Goal: Task Accomplishment & Management: Complete application form

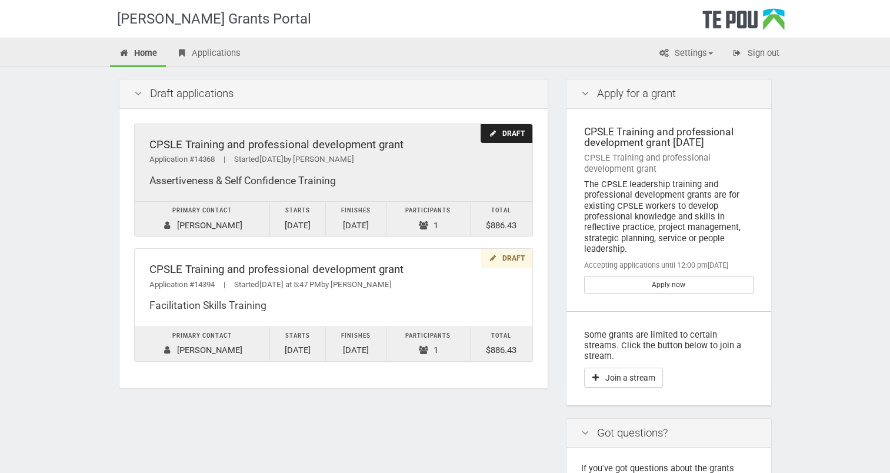
click at [504, 128] on div "Draft" at bounding box center [506, 133] width 51 height 19
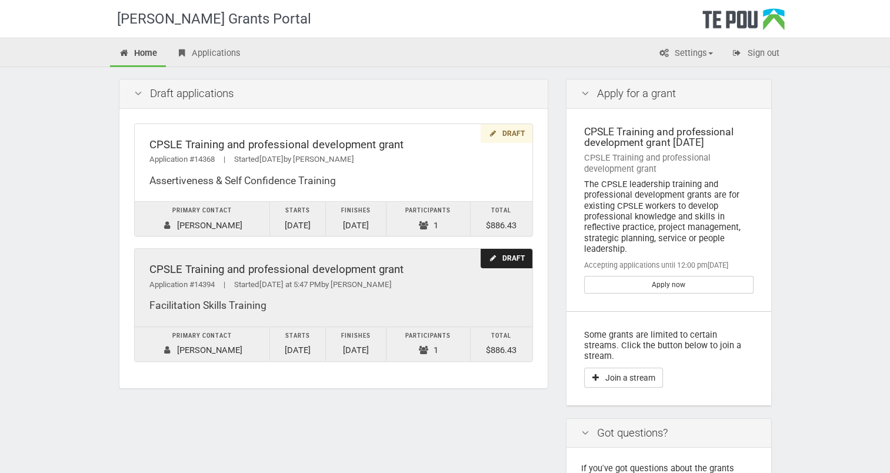
click at [509, 261] on div "Draft" at bounding box center [506, 258] width 51 height 19
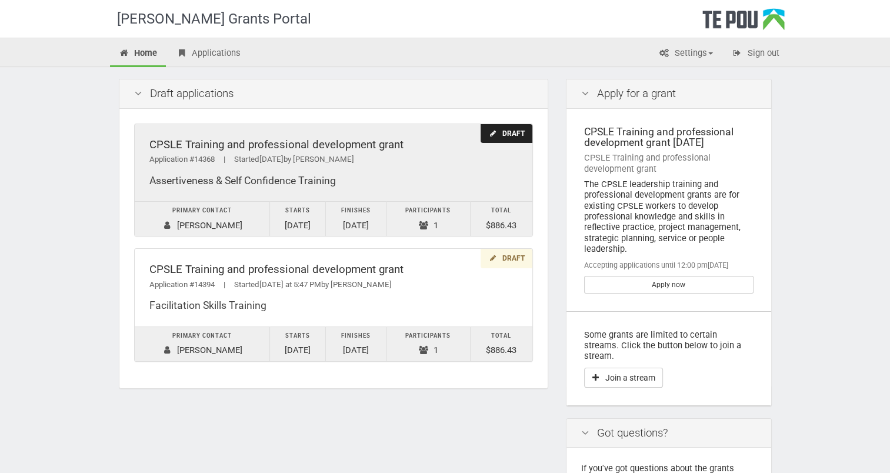
click at [497, 134] on icon at bounding box center [492, 133] width 9 height 7
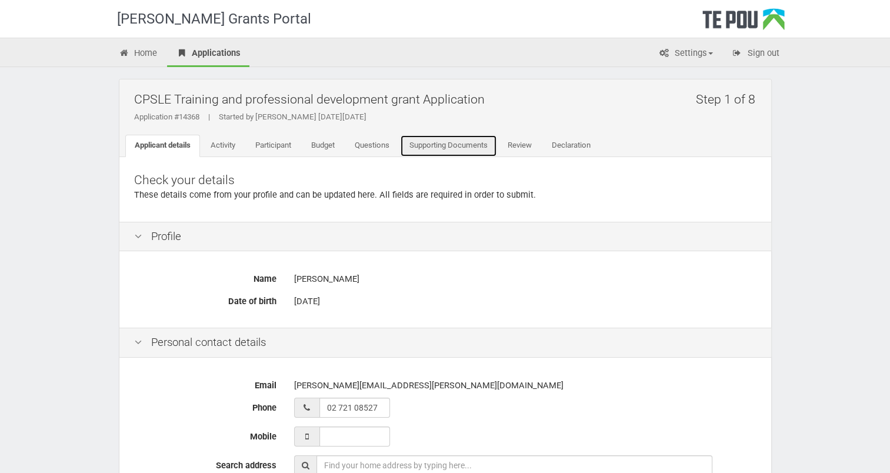
click at [415, 144] on link "Supporting Documents" at bounding box center [448, 146] width 97 height 22
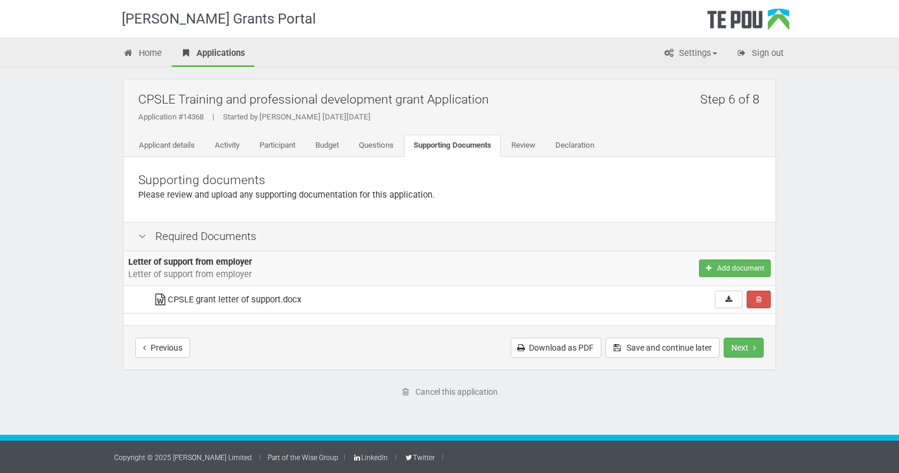
drag, startPoint x: 281, startPoint y: 299, endPoint x: 170, endPoint y: 302, distance: 110.7
click at [170, 302] on td "CPSLE grant letter of support.docx" at bounding box center [355, 300] width 414 height 28
copy td "CPSLE grant letter of support"
click at [462, 425] on div "Step 6 of 8 CPSLE Training and professional development grant Application Appli…" at bounding box center [449, 249] width 688 height 364
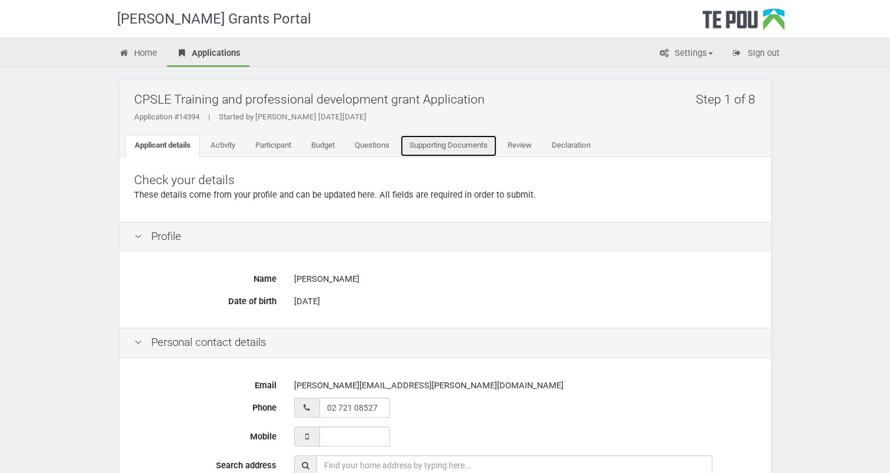
click at [440, 147] on link "Supporting Documents" at bounding box center [448, 146] width 97 height 22
click at [566, 141] on link "Declaration" at bounding box center [571, 146] width 58 height 22
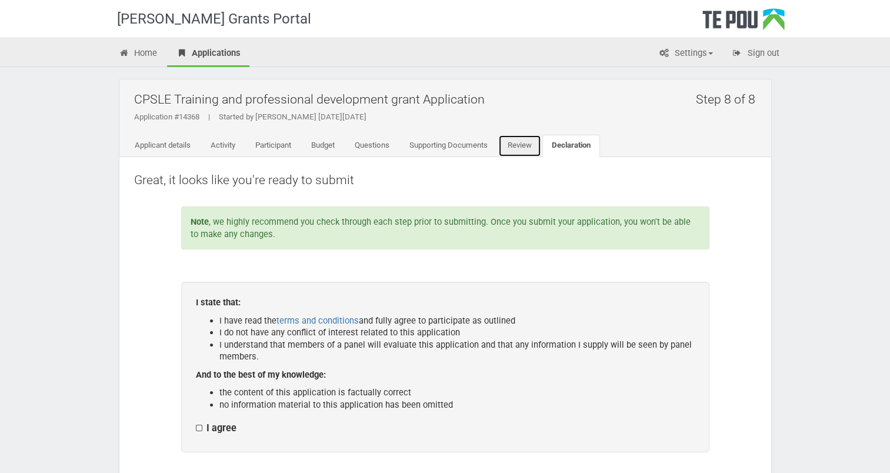
click at [527, 147] on link "Review" at bounding box center [519, 146] width 43 height 22
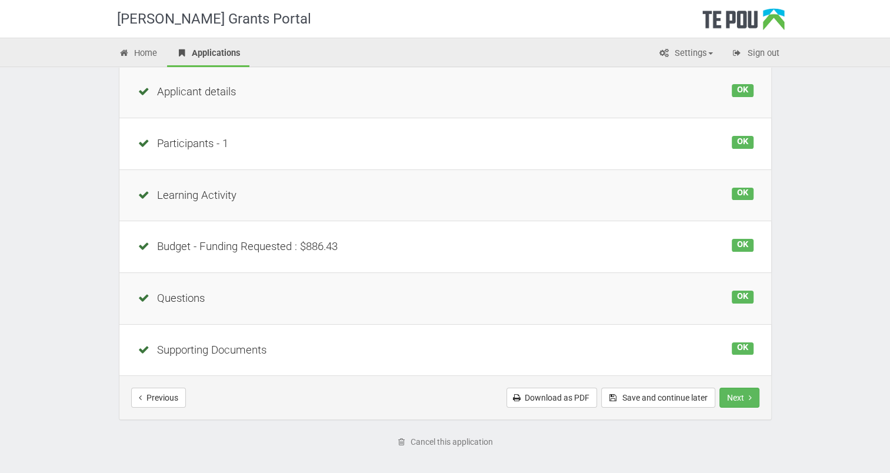
scroll to position [177, 0]
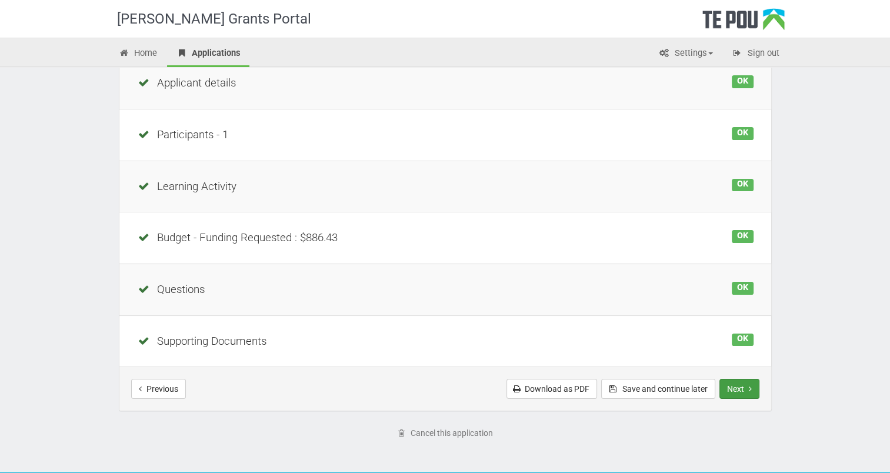
click at [744, 388] on button "Next" at bounding box center [740, 389] width 40 height 20
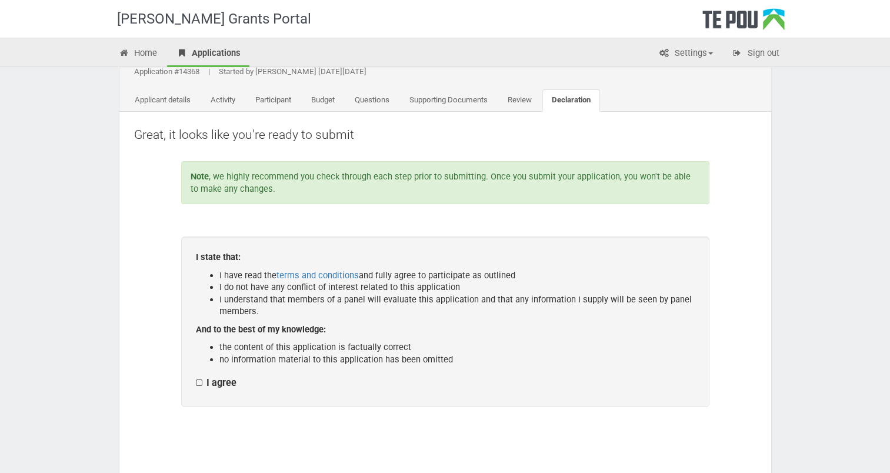
scroll to position [196, 0]
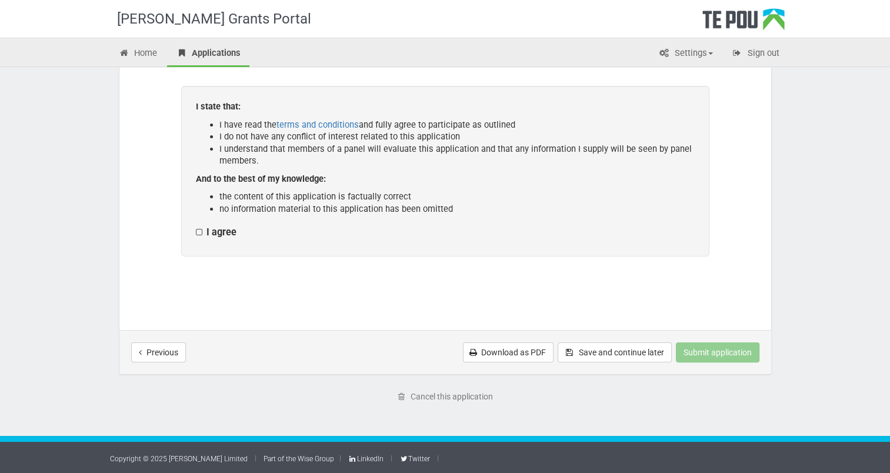
click at [197, 231] on label "I agree" at bounding box center [216, 233] width 41 height 12
click at [196, 227] on input "I agree" at bounding box center [195, 226] width 1 height 1
checkbox input "true"
click at [131, 342] on button "Previous" at bounding box center [158, 352] width 55 height 20
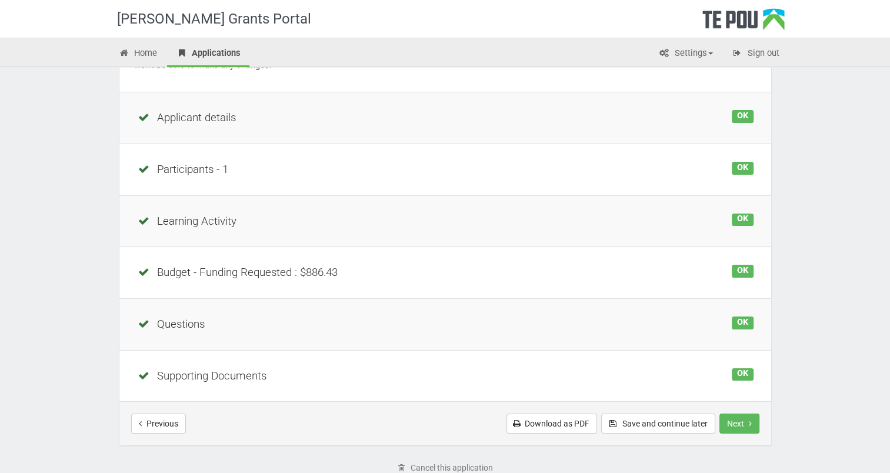
scroll to position [212, 0]
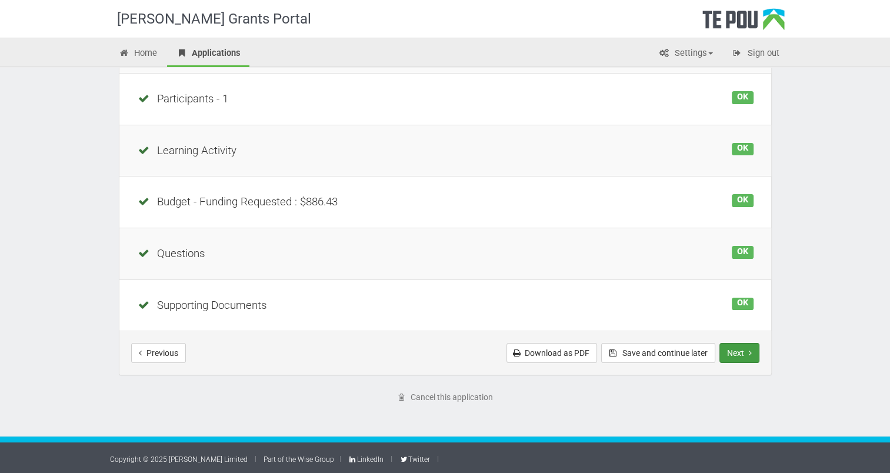
click at [738, 347] on button "Next" at bounding box center [740, 353] width 40 height 20
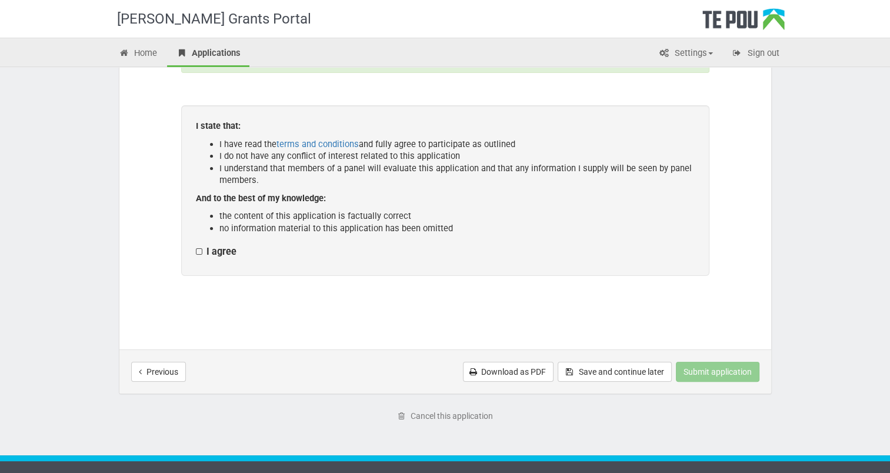
scroll to position [196, 0]
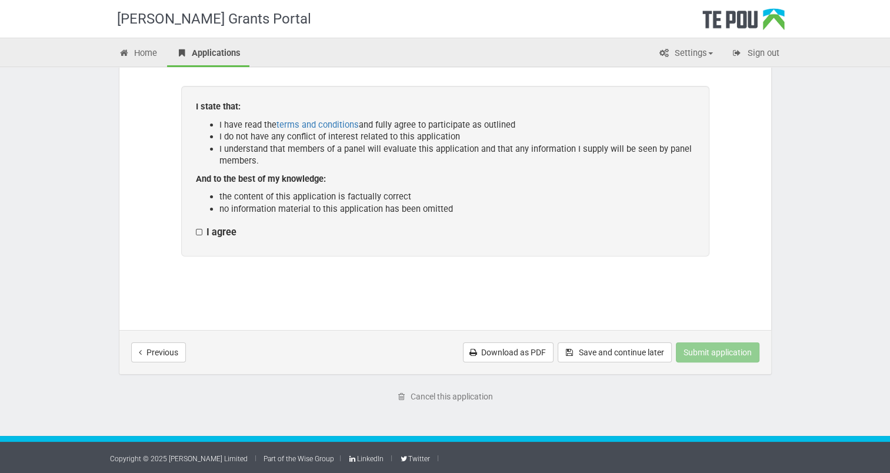
click at [199, 229] on label "I agree" at bounding box center [216, 233] width 41 height 12
click at [196, 227] on input "I agree" at bounding box center [195, 226] width 1 height 1
checkbox input "true"
click at [713, 351] on button "Submit application" at bounding box center [718, 352] width 84 height 20
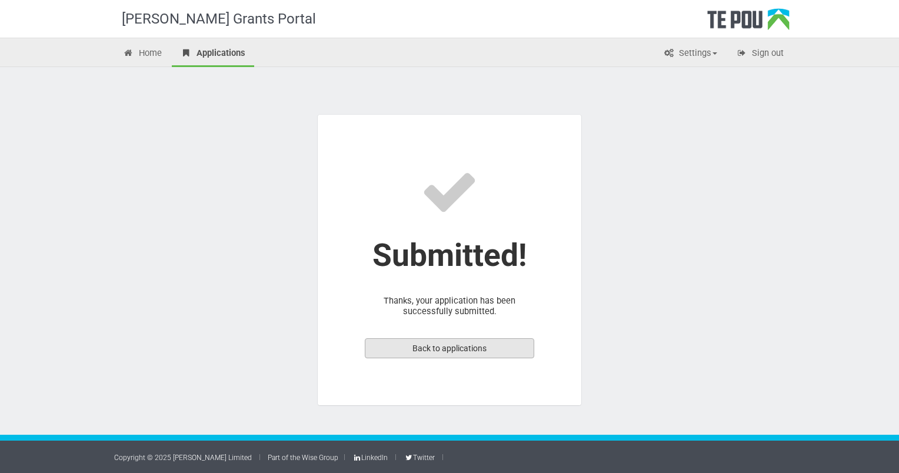
click at [455, 346] on link "Back to applications" at bounding box center [449, 348] width 169 height 20
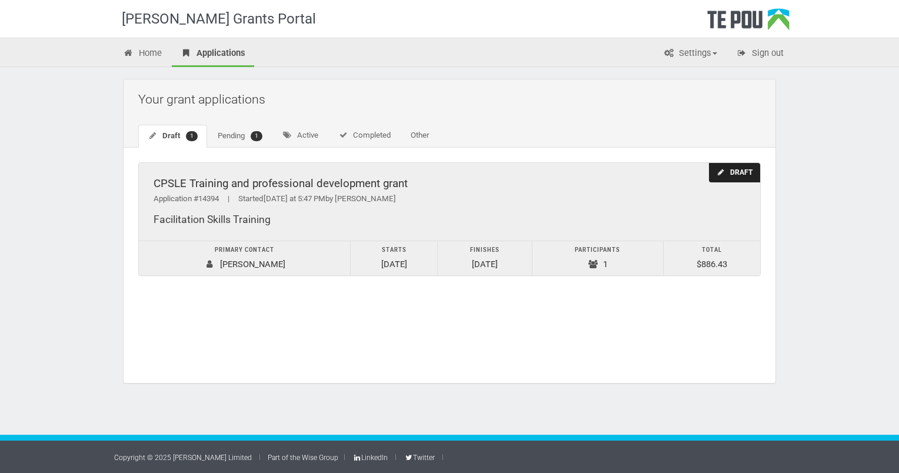
click at [746, 167] on div "Draft" at bounding box center [734, 172] width 51 height 19
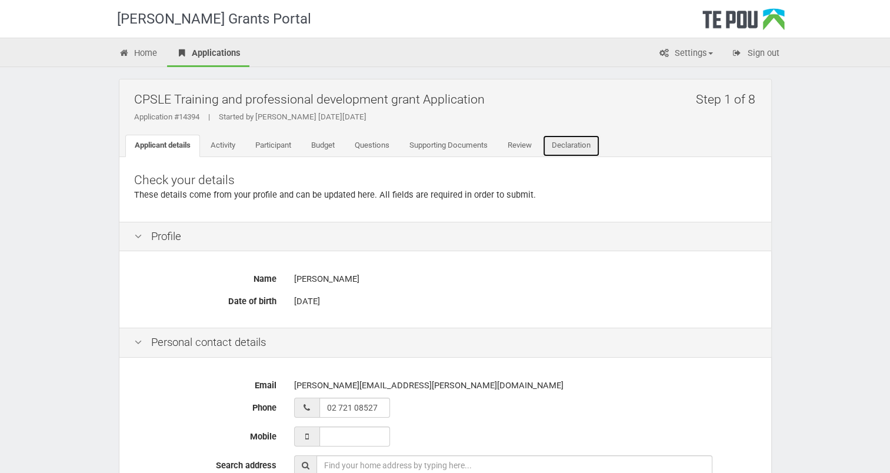
click at [578, 147] on link "Declaration" at bounding box center [571, 146] width 58 height 22
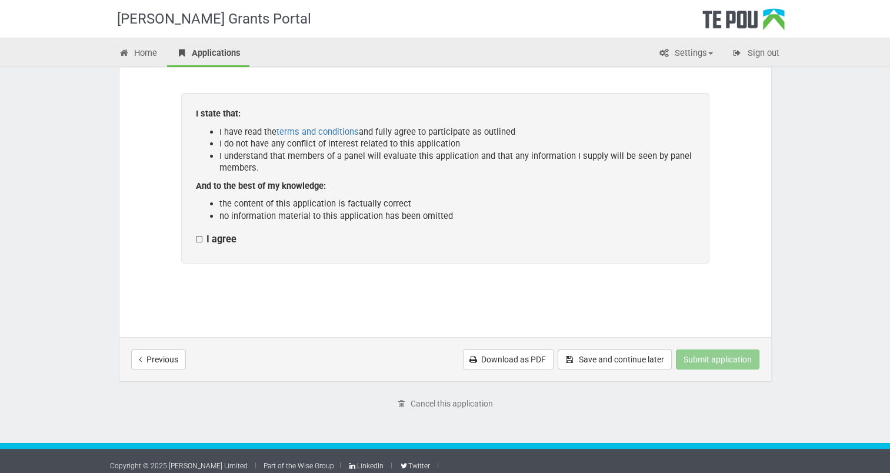
scroll to position [196, 0]
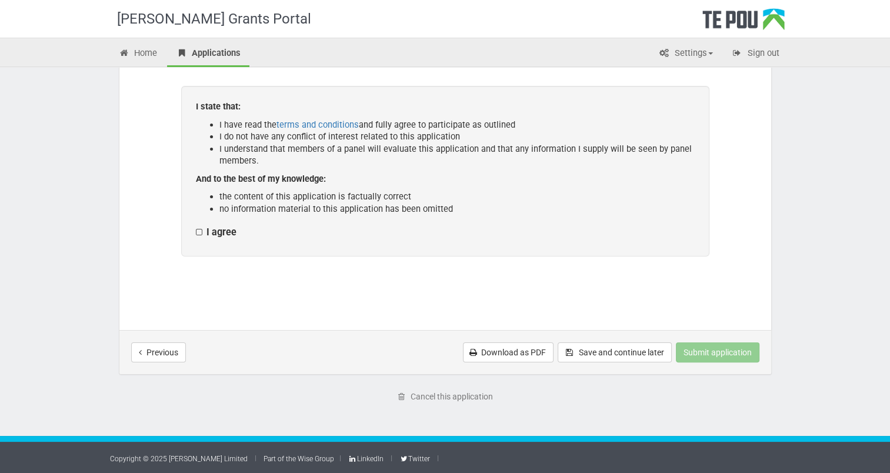
click at [198, 231] on label "I agree" at bounding box center [216, 233] width 41 height 12
click at [196, 227] on input "I agree" at bounding box center [195, 226] width 1 height 1
checkbox input "true"
click at [697, 349] on button "Submit application" at bounding box center [718, 352] width 84 height 20
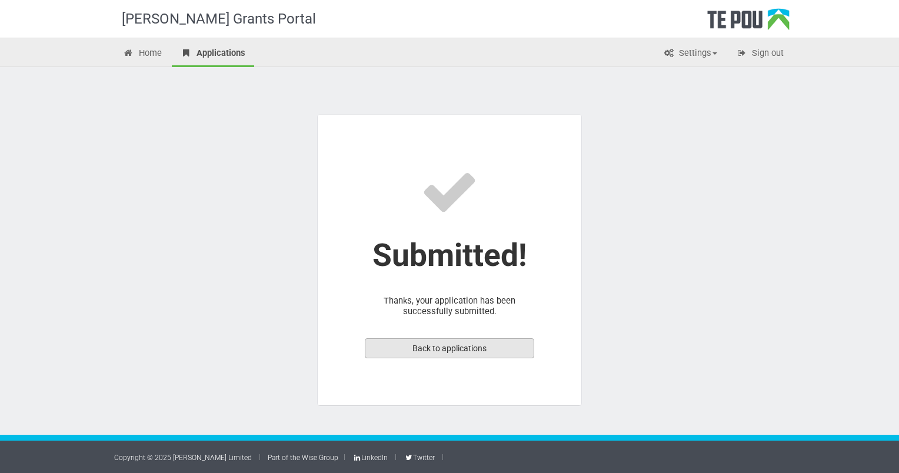
click at [398, 348] on link "Back to applications" at bounding box center [449, 348] width 169 height 20
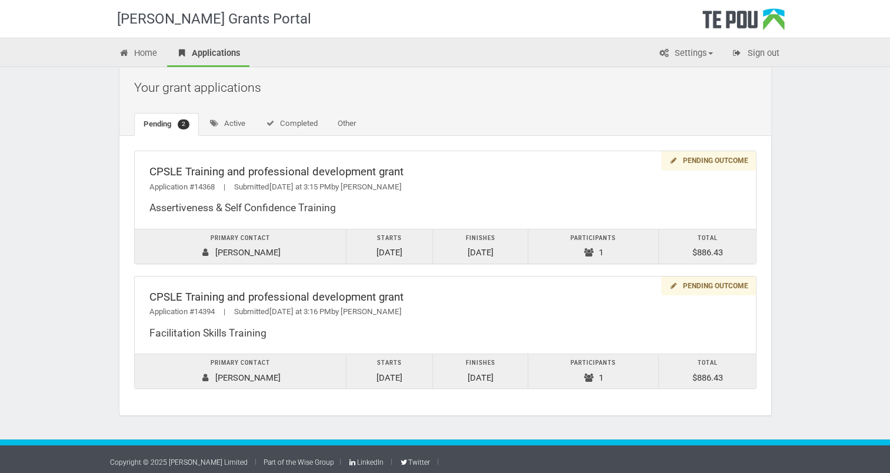
scroll to position [15, 0]
